Goal: Task Accomplishment & Management: Manage account settings

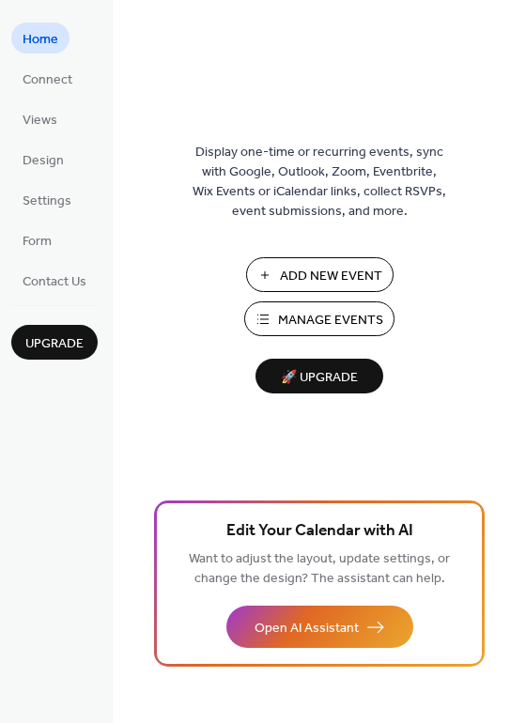
click at [308, 302] on button "Manage Events" at bounding box center [319, 319] width 150 height 35
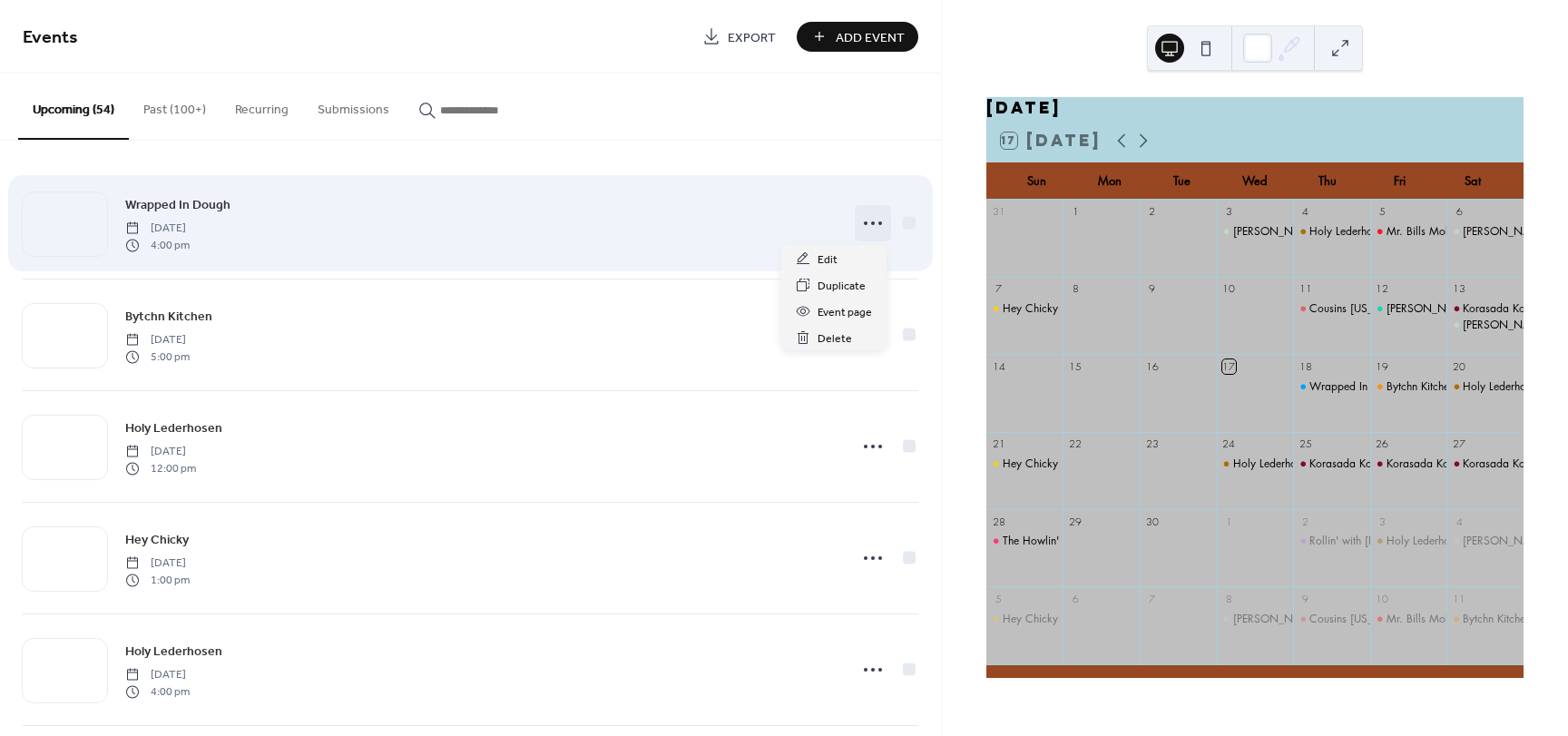
click at [858, 223] on icon at bounding box center [873, 223] width 29 height 29
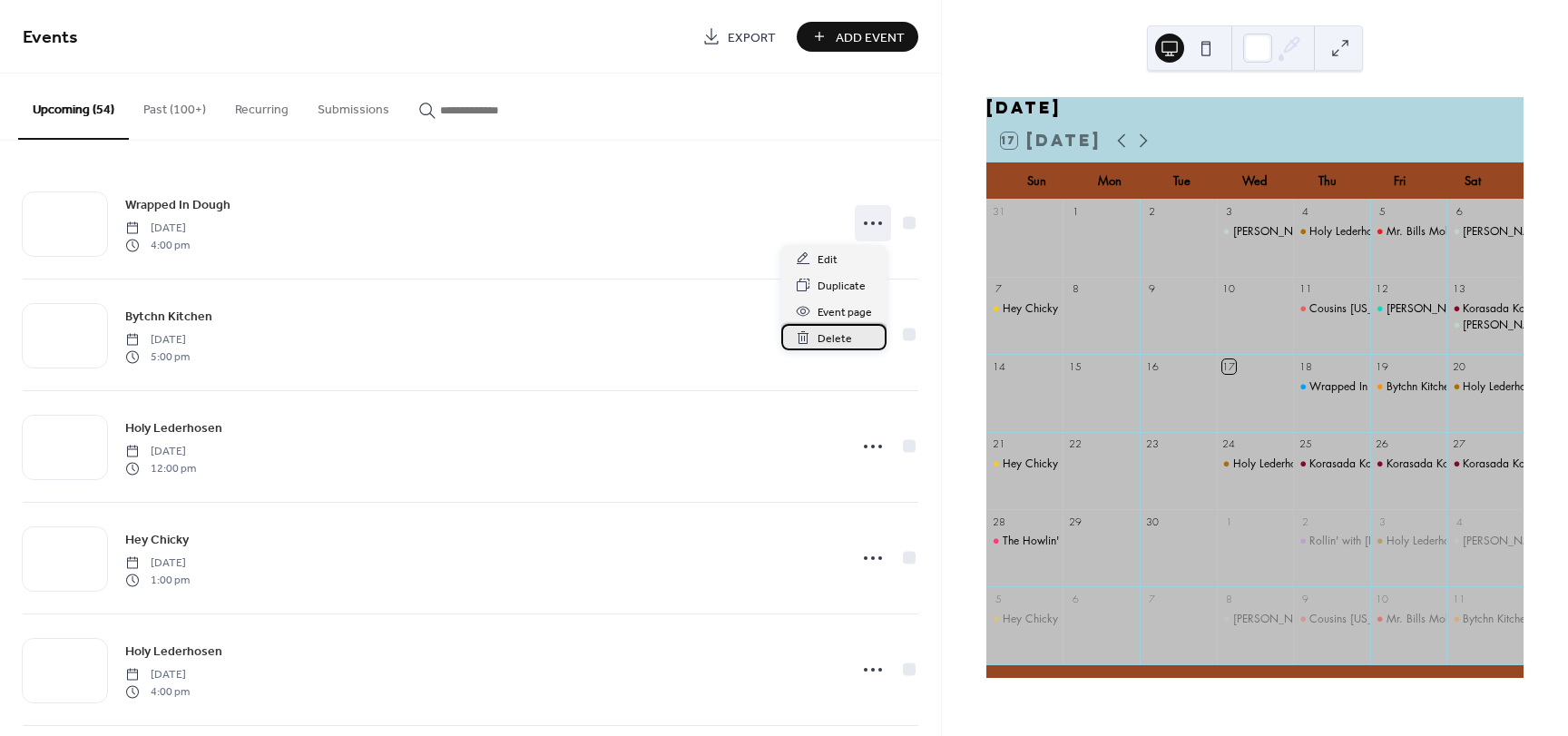
click at [810, 336] on icon at bounding box center [802, 337] width 14 height 14
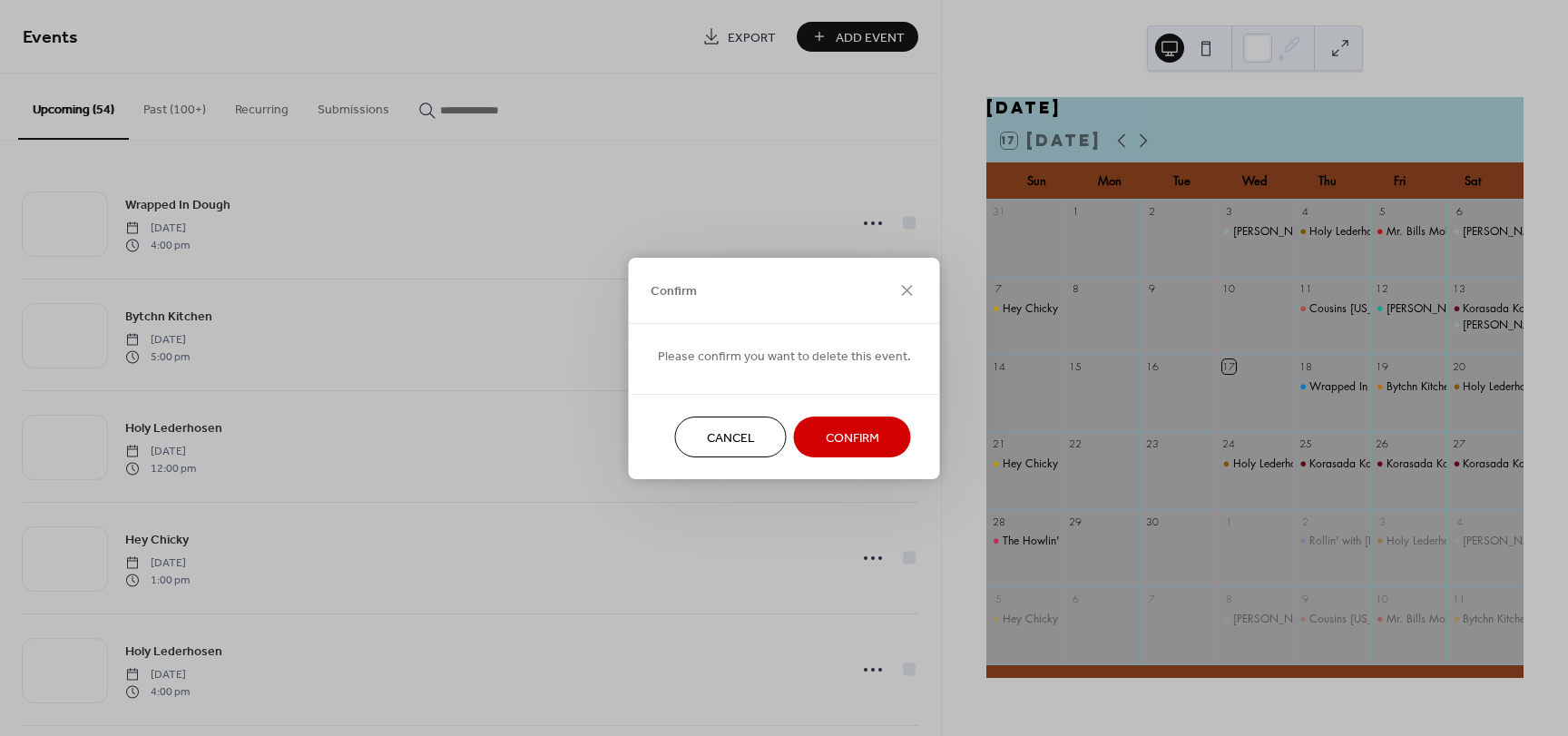
click at [846, 444] on span "Confirm" at bounding box center [852, 438] width 53 height 19
